Goal: Task Accomplishment & Management: Manage account settings

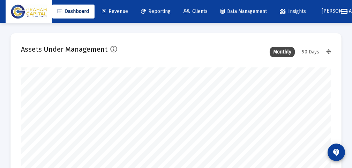
scroll to position [139, 165]
click at [201, 12] on span "Clients" at bounding box center [195, 11] width 24 height 6
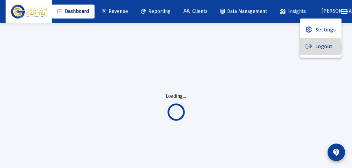
click at [317, 47] on button "Logout" at bounding box center [320, 46] width 41 height 17
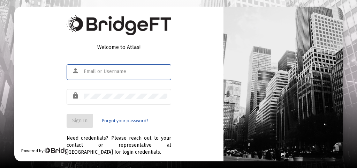
click at [96, 71] on input "text" at bounding box center [126, 72] width 84 height 6
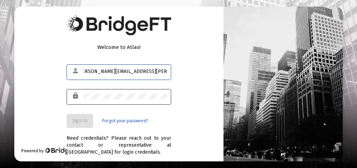
type input "[PERSON_NAME][EMAIL_ADDRESS][PERSON_NAME][DOMAIN_NAME]"
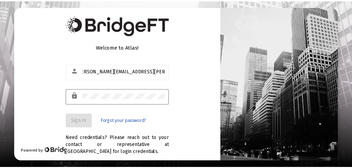
scroll to position [0, 0]
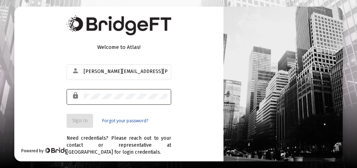
click at [102, 92] on div at bounding box center [126, 95] width 84 height 17
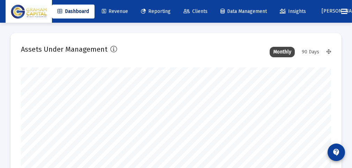
scroll to position [139, 310]
type input "[DATE]"
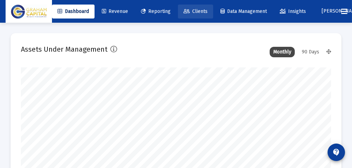
click at [204, 13] on span "Clients" at bounding box center [195, 11] width 24 height 6
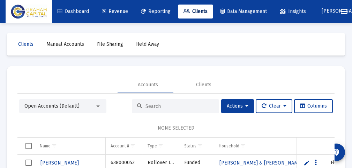
click at [99, 100] on div "Open Accounts (Default)" at bounding box center [62, 106] width 87 height 14
click at [97, 108] on div at bounding box center [98, 106] width 6 height 6
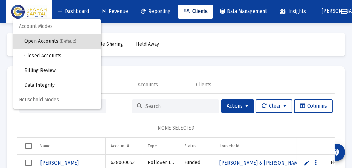
click at [64, 41] on span "(Default)" at bounding box center [68, 41] width 17 height 5
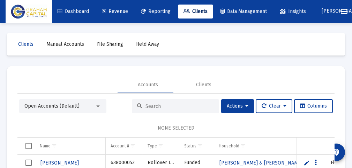
click at [97, 107] on div at bounding box center [98, 106] width 6 height 6
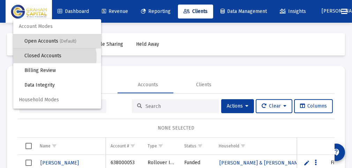
click at [50, 57] on span "Closed Accounts" at bounding box center [59, 55] width 71 height 15
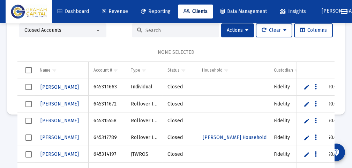
click at [30, 67] on span "Select all" at bounding box center [28, 70] width 6 height 6
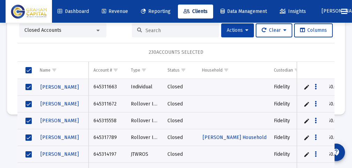
click at [245, 32] on icon at bounding box center [246, 30] width 3 height 5
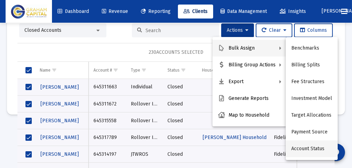
click at [317, 150] on button "Account Status" at bounding box center [311, 148] width 52 height 17
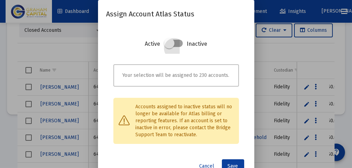
click at [180, 44] on span at bounding box center [173, 43] width 19 height 7
click at [169, 47] on input "checkbox" at bounding box center [169, 47] width 1 height 1
checkbox input "true"
click at [235, 163] on span "Save" at bounding box center [233, 166] width 10 height 6
